Goal: Transaction & Acquisition: Purchase product/service

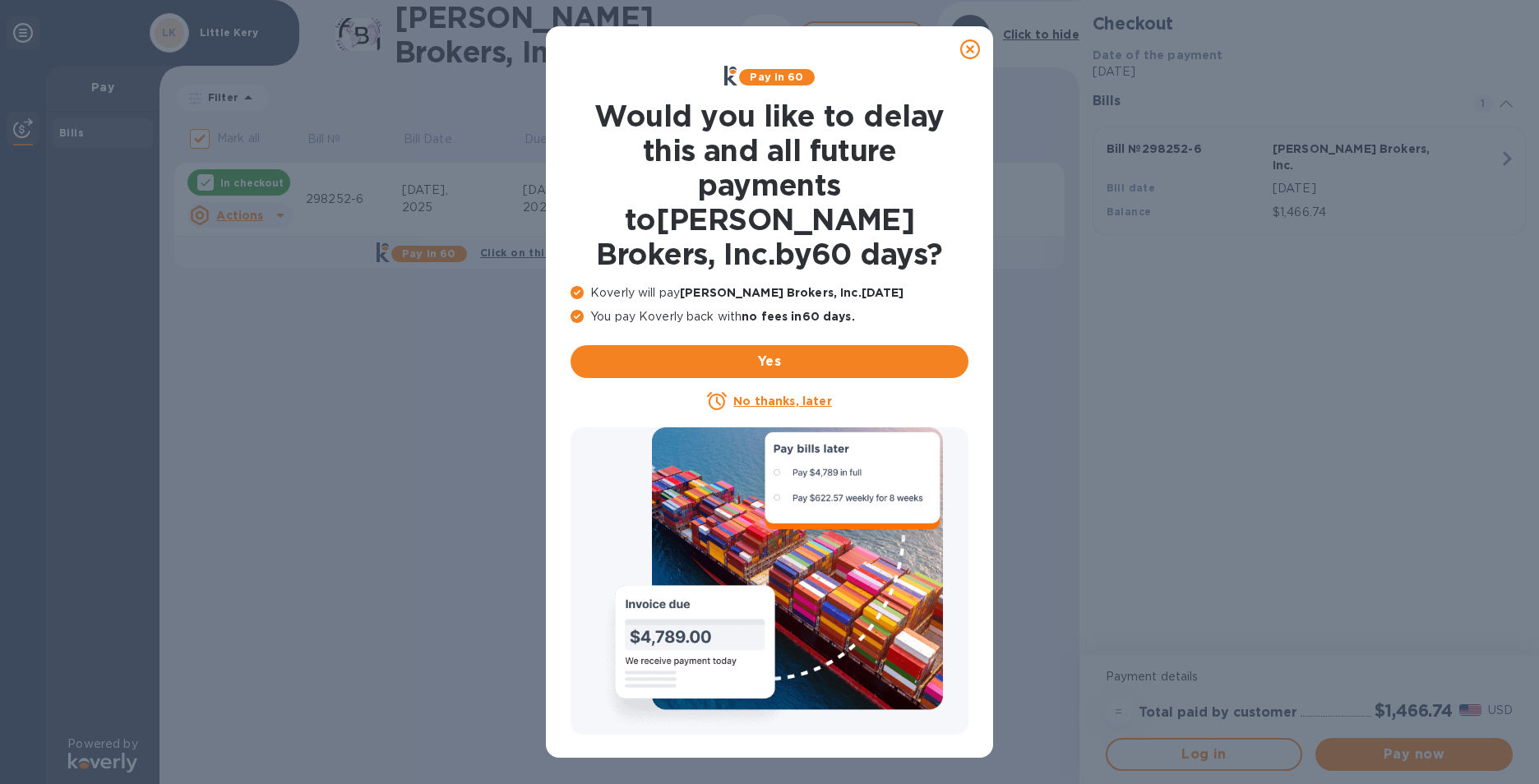
click at [766, 394] on u "No thanks, later" at bounding box center [781, 401] width 98 height 13
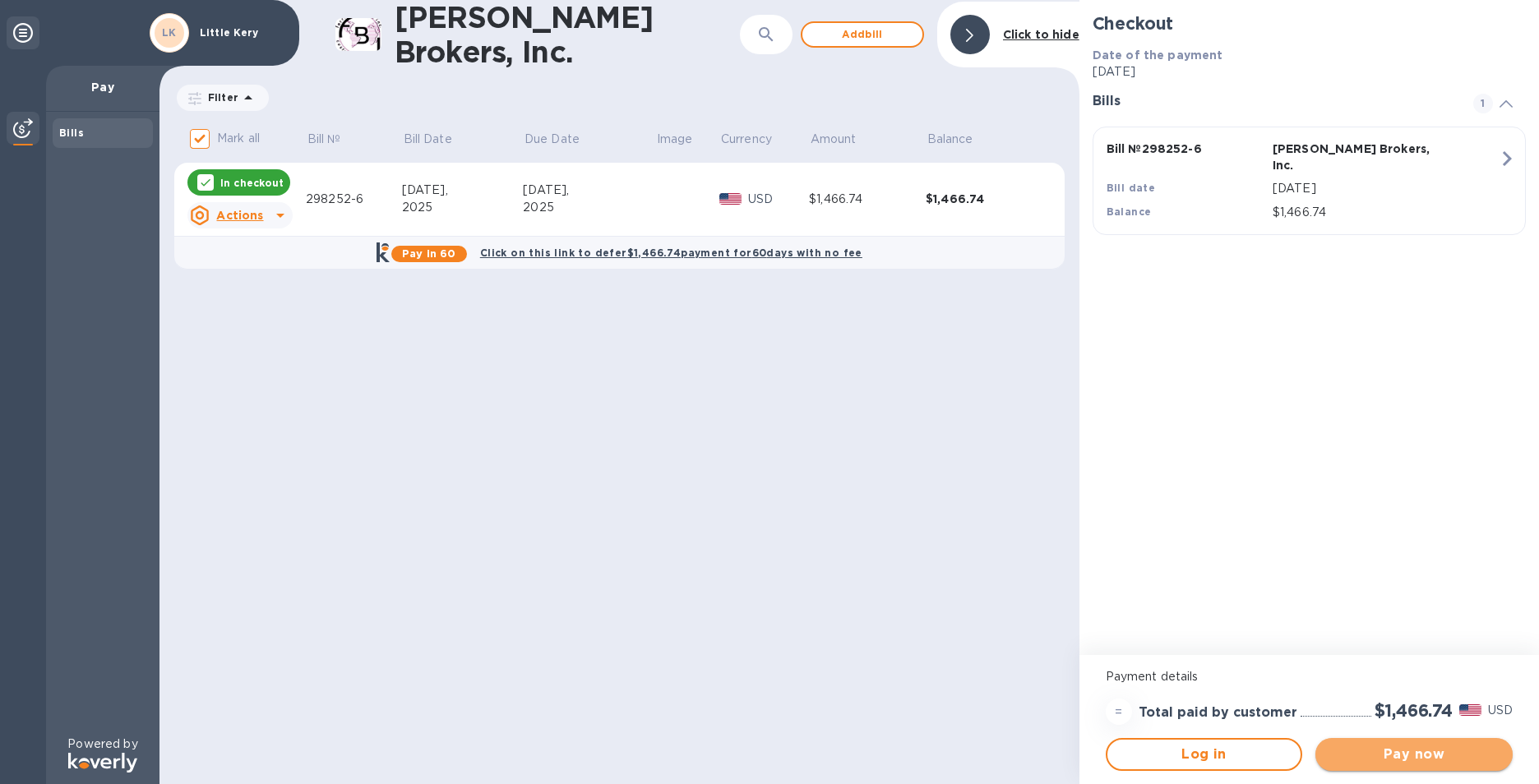
click at [1436, 756] on span "Pay now" at bounding box center [1413, 755] width 171 height 20
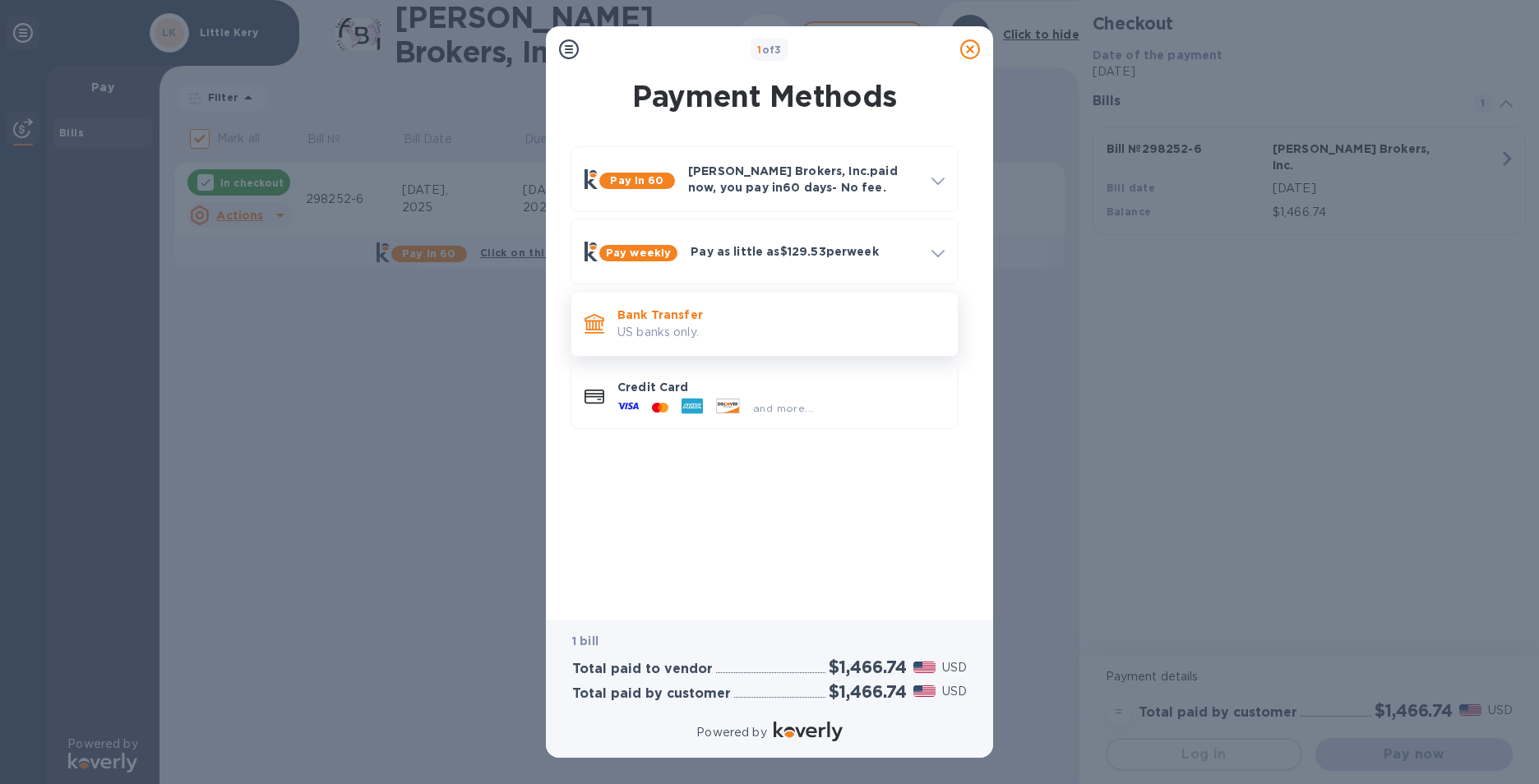
click at [730, 340] on p "US banks only." at bounding box center [780, 332] width 327 height 17
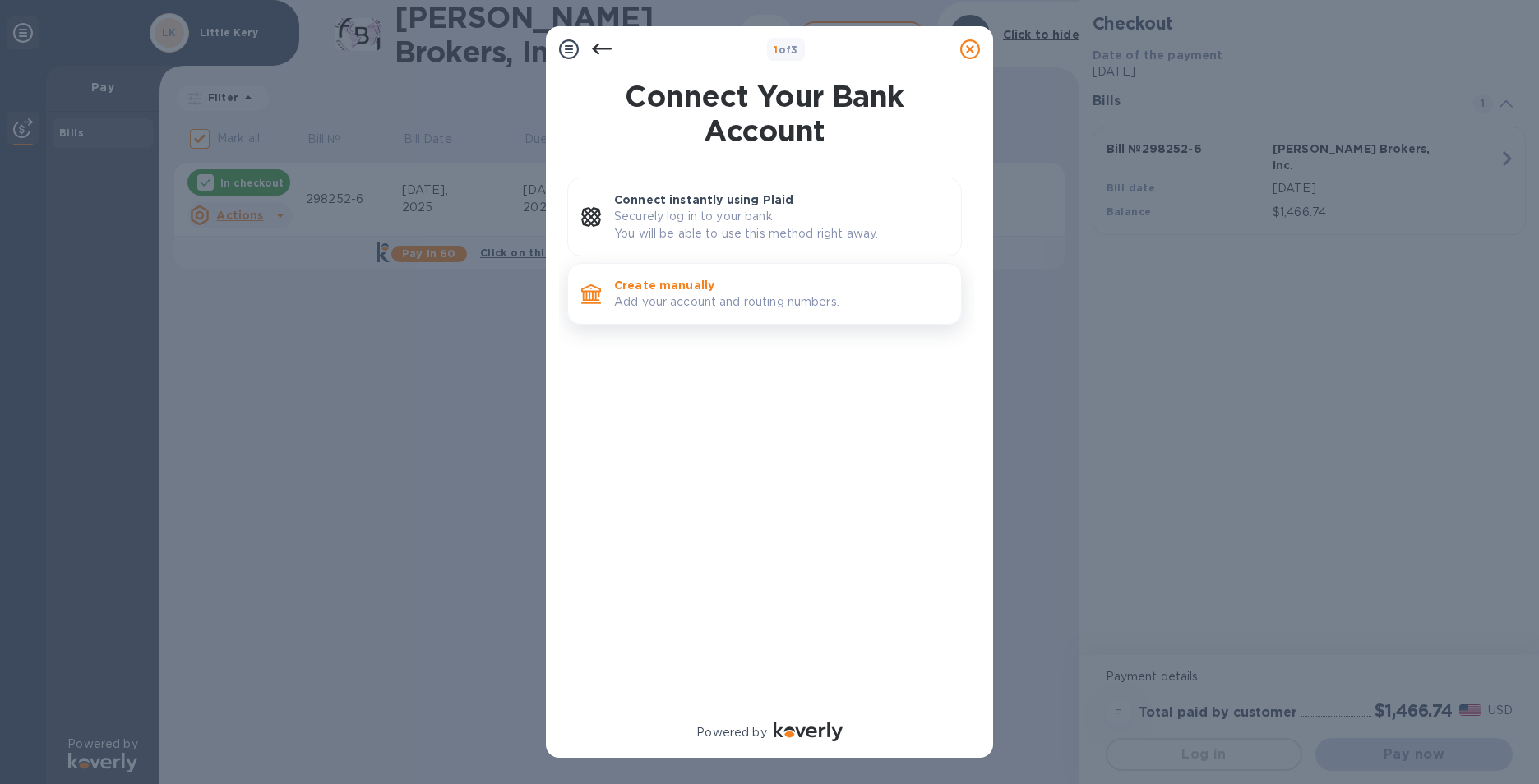
click at [768, 309] on p "Add your account and routing numbers." at bounding box center [781, 301] width 334 height 17
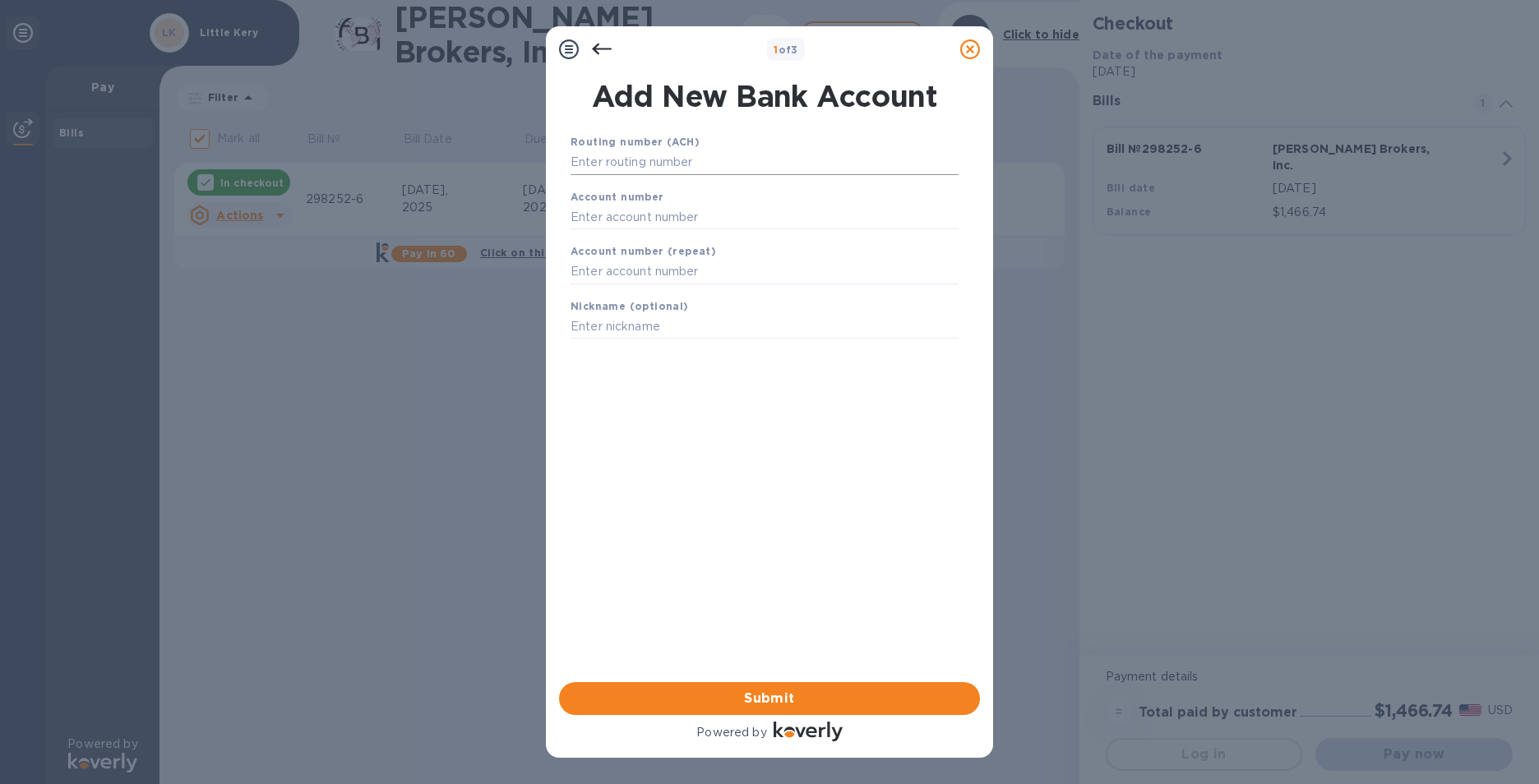
click at [701, 161] on input "text" at bounding box center [764, 162] width 388 height 25
type input "322271627"
click at [663, 235] on input "text" at bounding box center [764, 237] width 388 height 25
type input "273270956"
click at [658, 296] on input "text" at bounding box center [764, 292] width 388 height 25
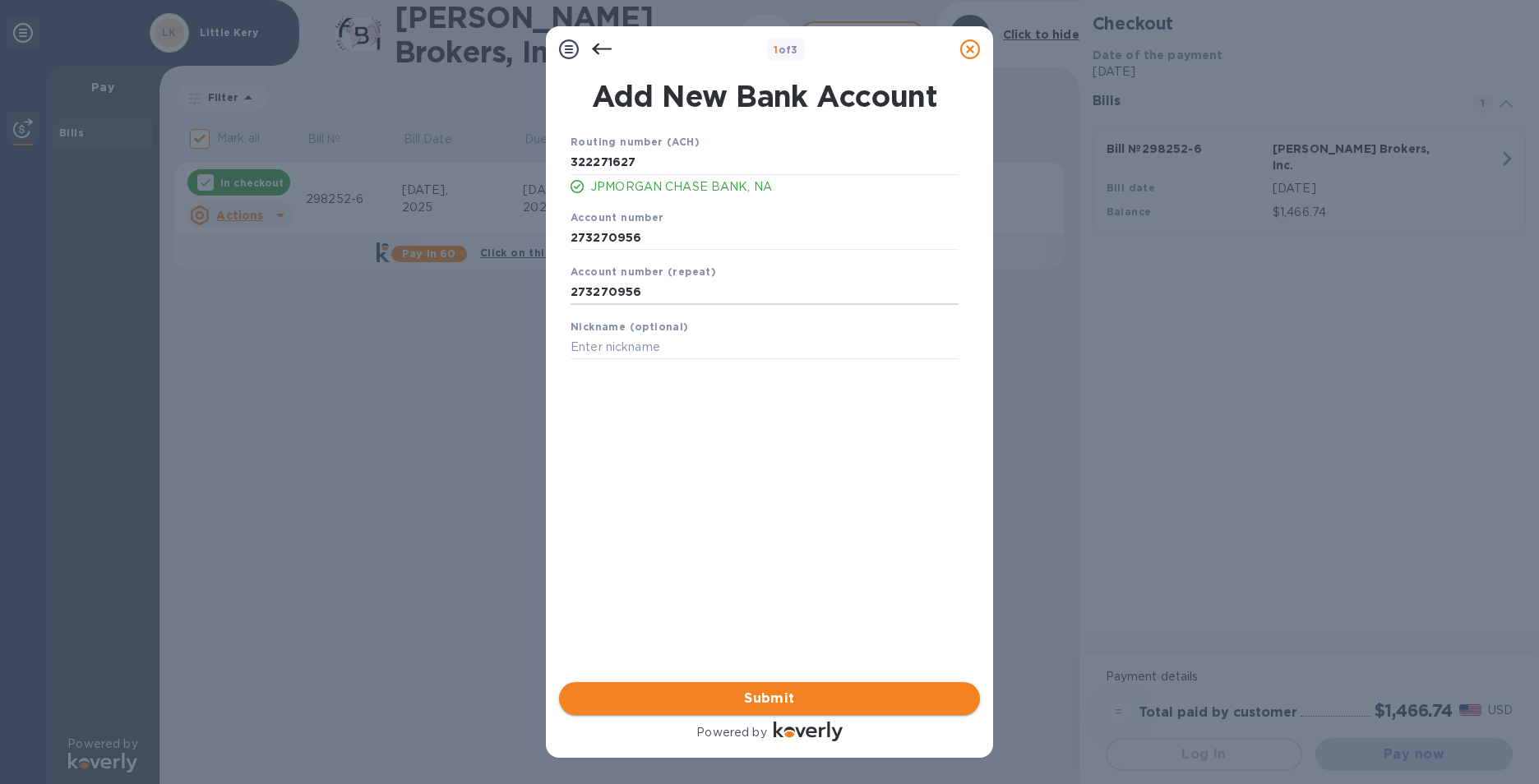
type input "273270956"
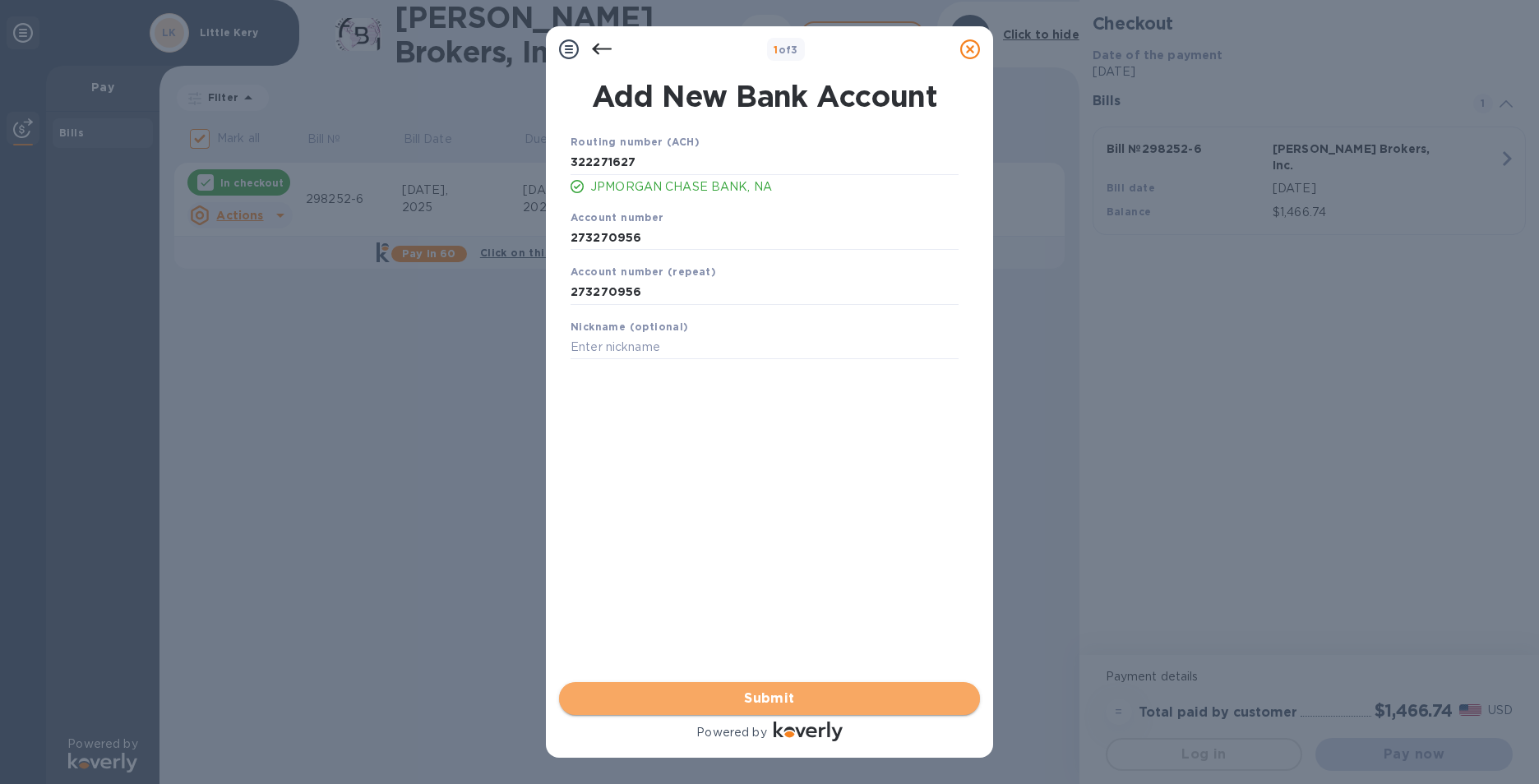
click at [744, 694] on span "Submit" at bounding box center [770, 699] width 394 height 20
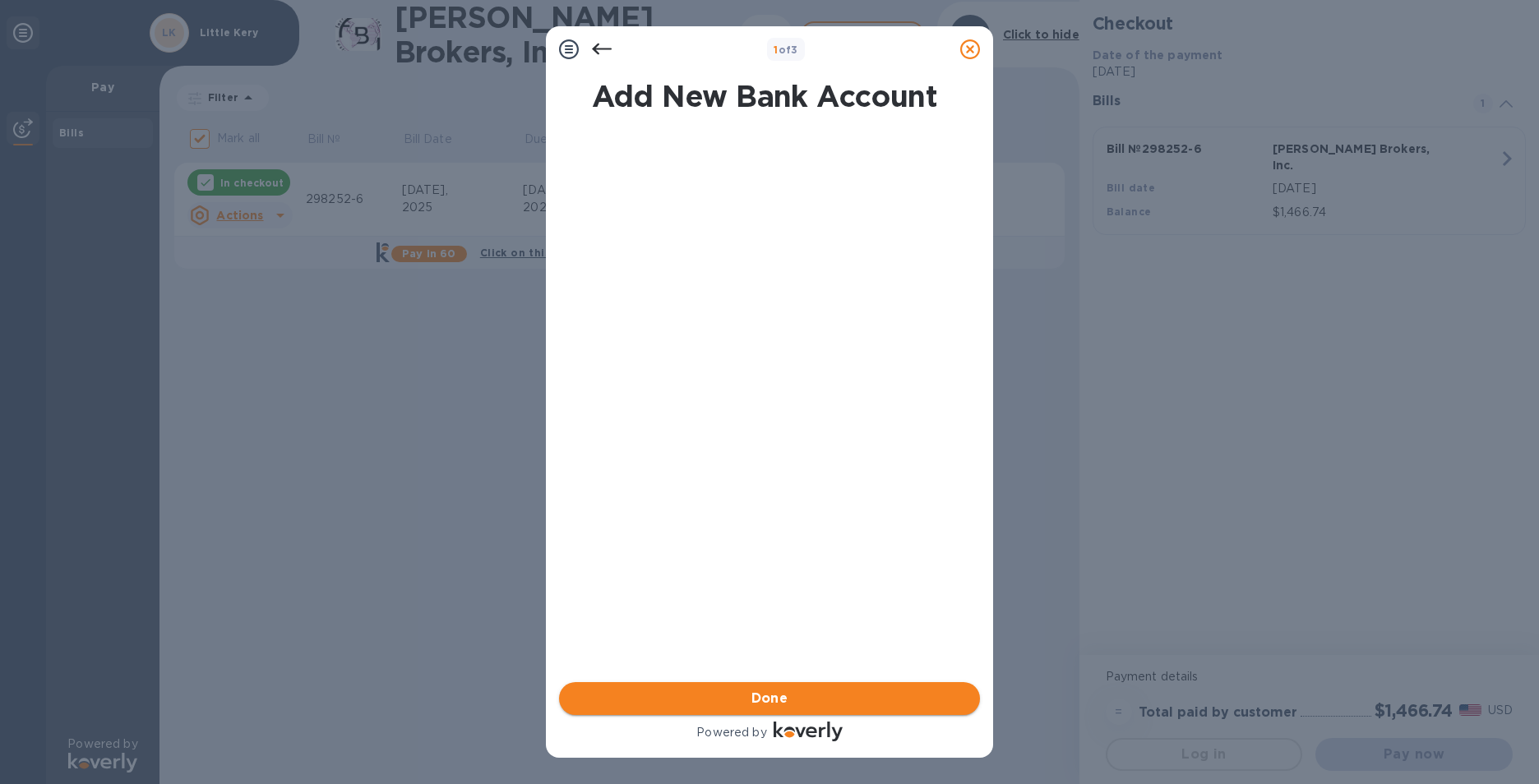
click at [744, 694] on span "Done" at bounding box center [770, 699] width 394 height 20
